Goal: Check status

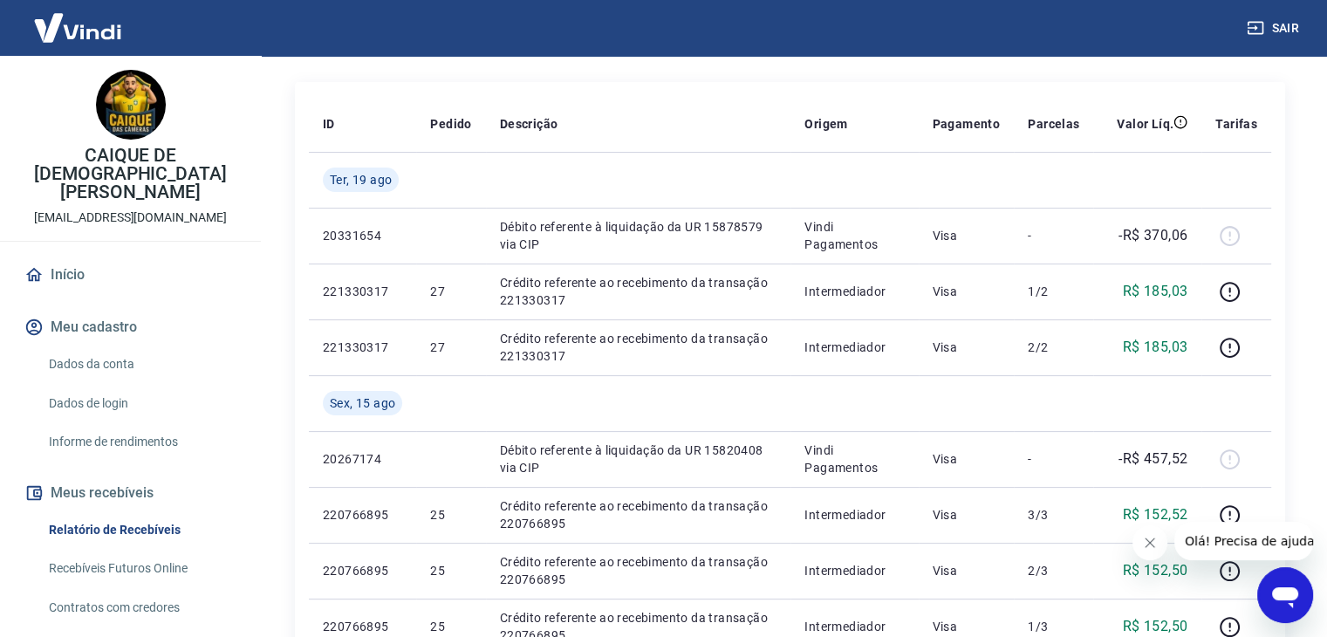
scroll to position [136, 0]
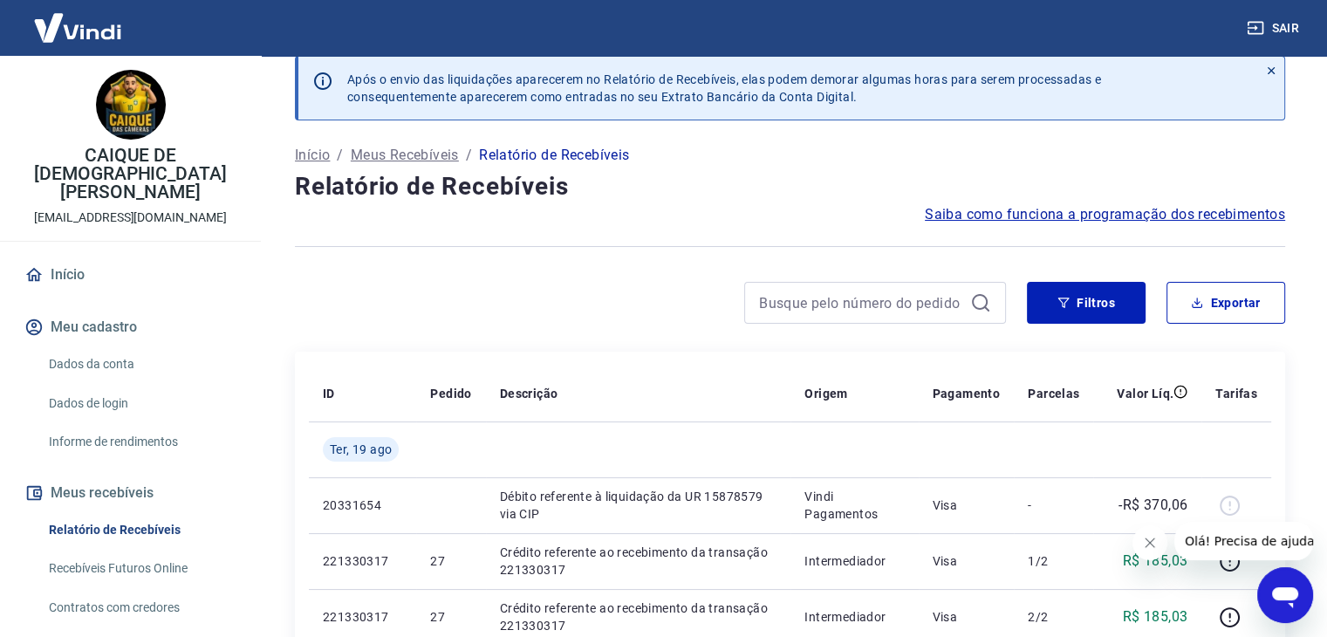
scroll to position [38, 0]
